Goal: Share content: Share content

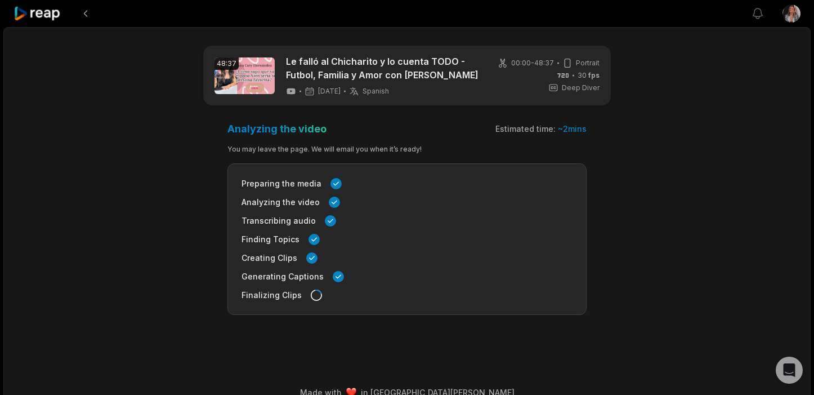
click at [44, 12] on icon at bounding box center [38, 13] width 48 height 15
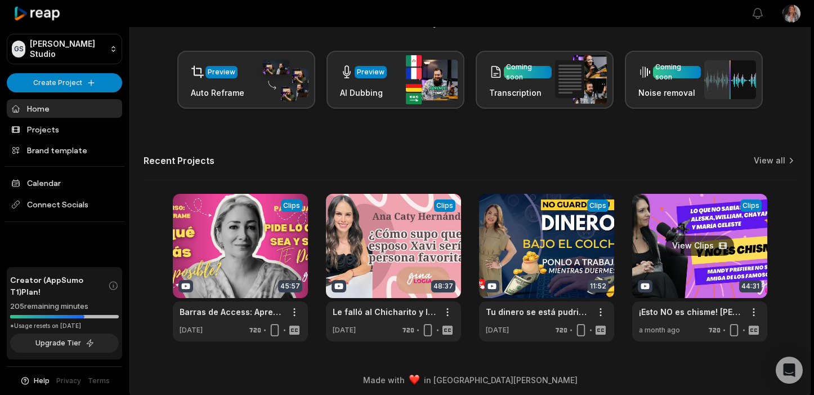
scroll to position [167, 0]
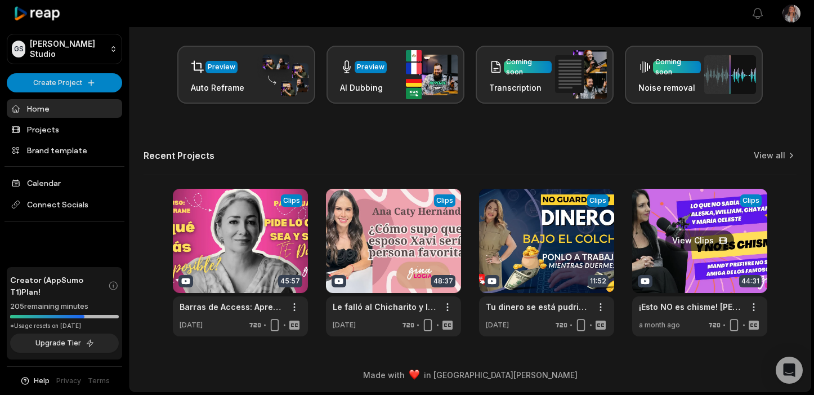
click at [686, 284] on link at bounding box center [699, 263] width 135 height 148
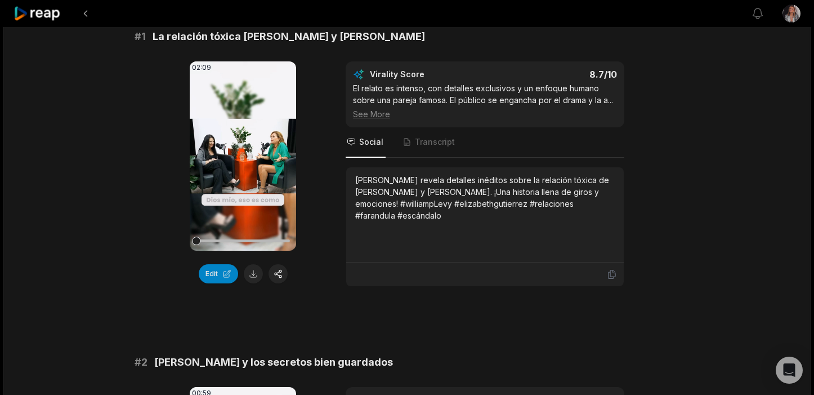
scroll to position [123, 0]
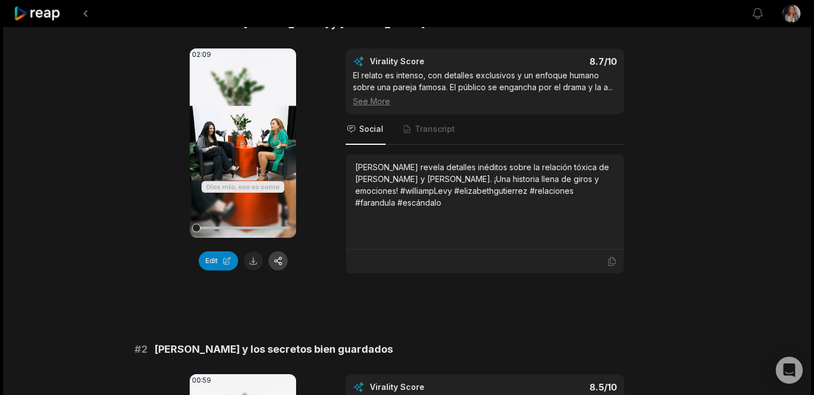
click at [278, 254] on button "button" at bounding box center [278, 260] width 19 height 19
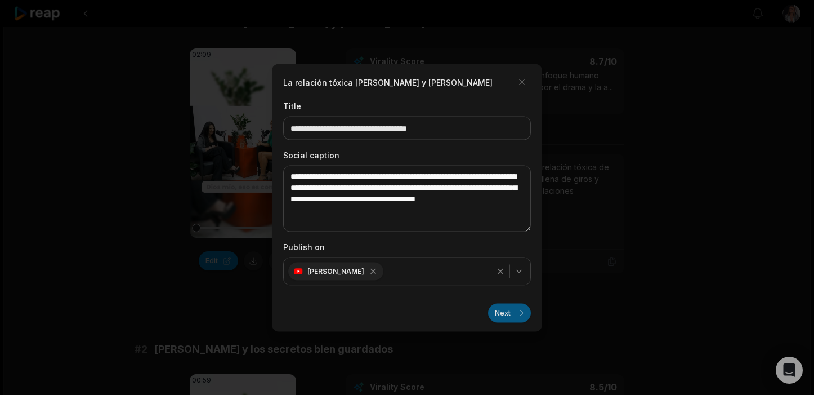
click at [510, 312] on button "Next" at bounding box center [509, 312] width 43 height 19
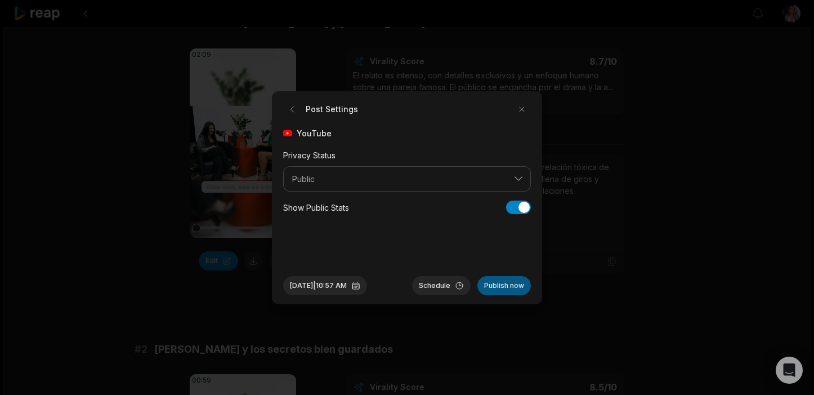
click at [509, 287] on button "Publish now" at bounding box center [503, 285] width 53 height 19
